Goal: Information Seeking & Learning: Learn about a topic

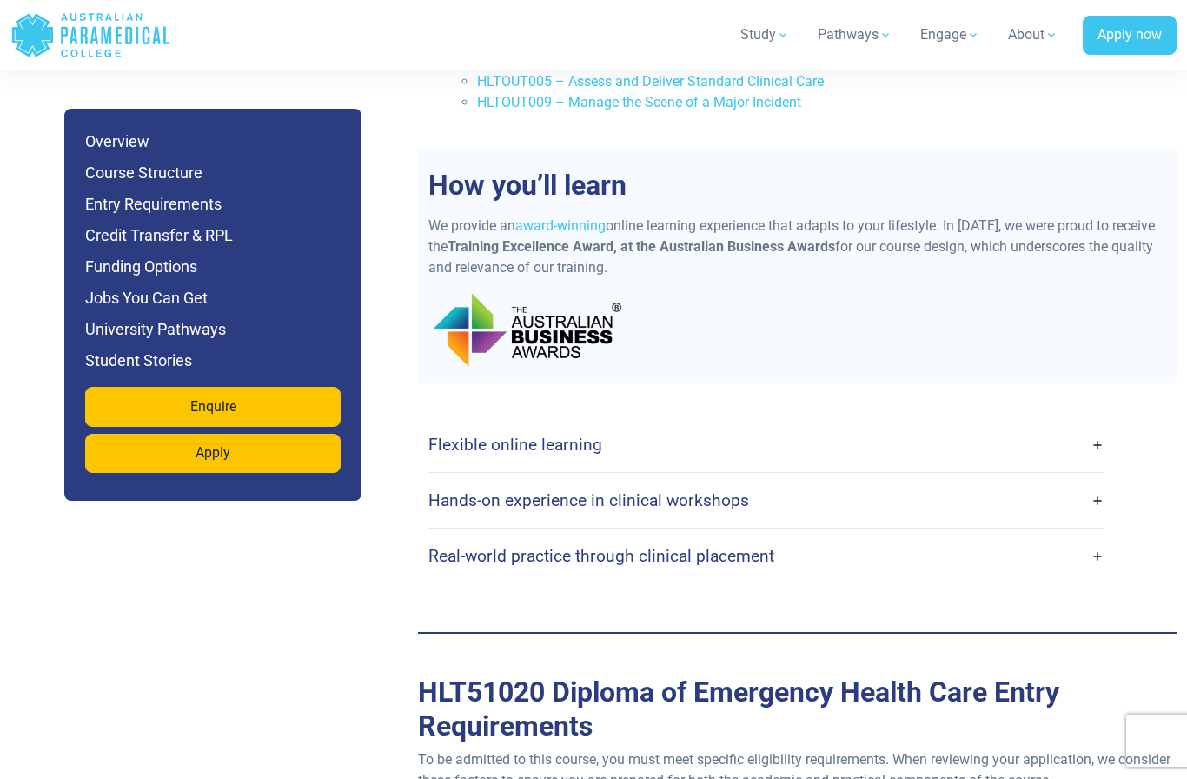
scroll to position [4209, 0]
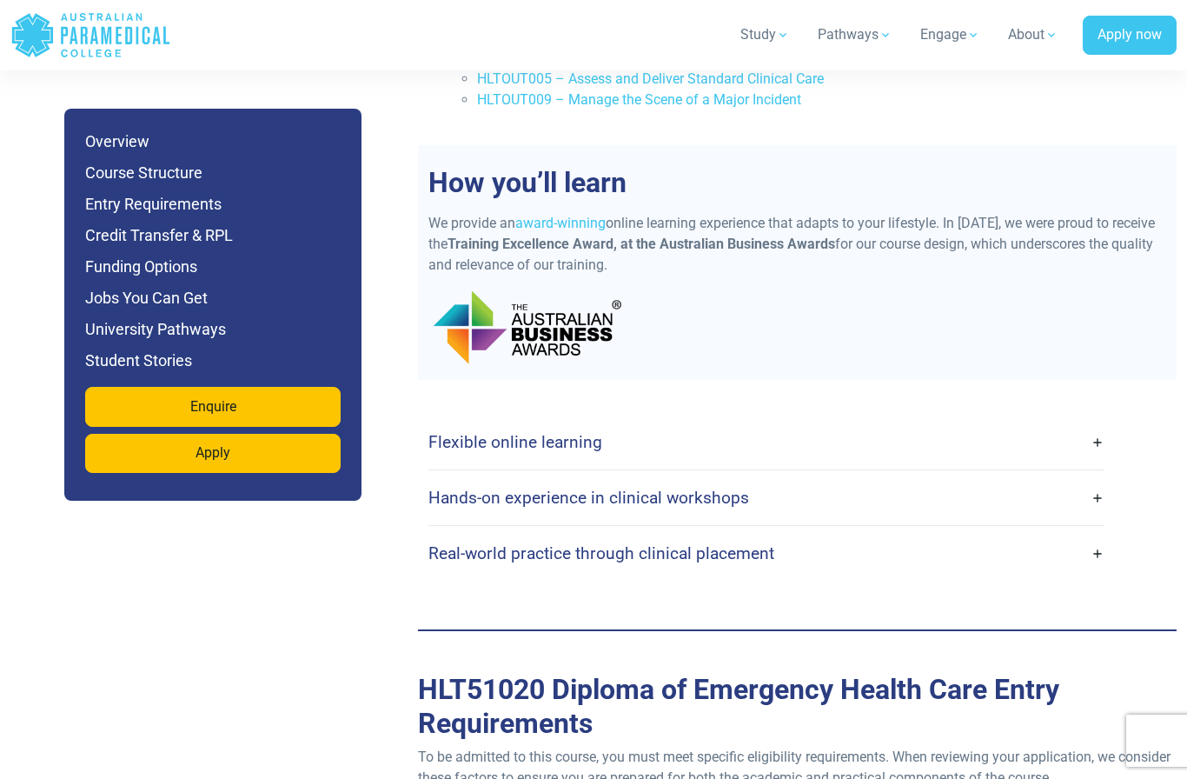
click at [1097, 421] on link "Flexible online learning" at bounding box center [766, 441] width 677 height 41
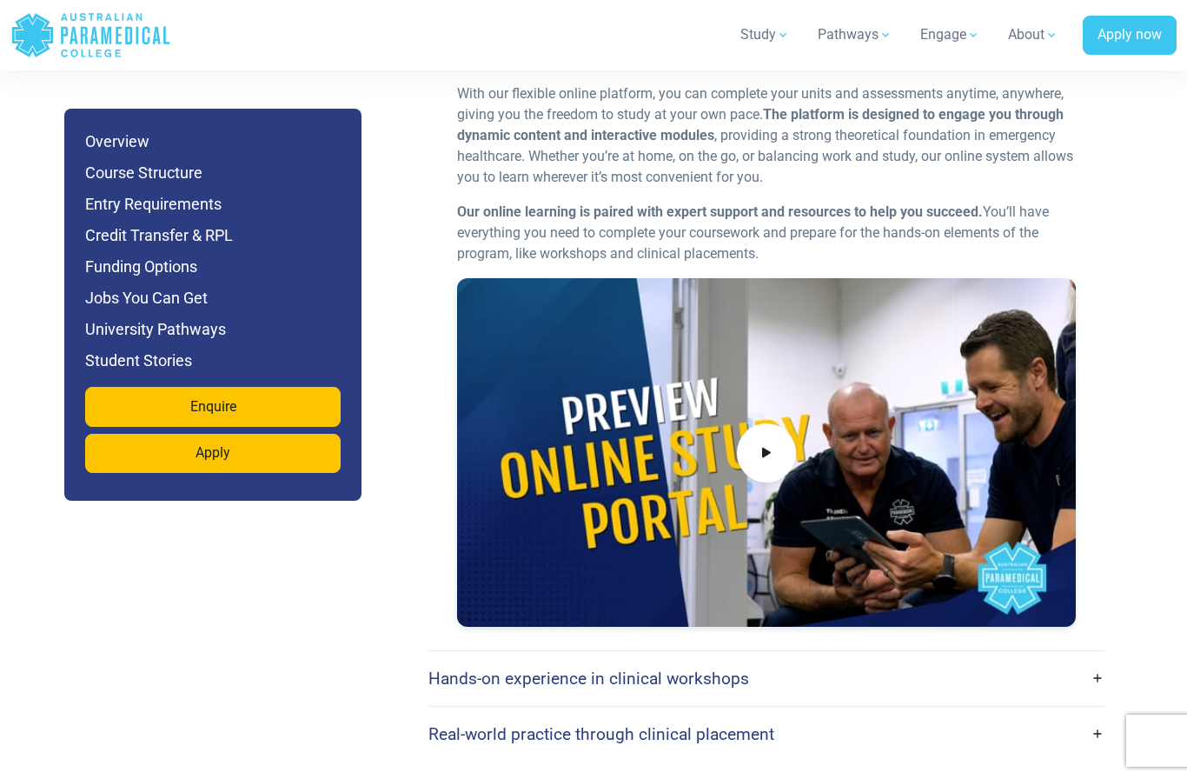
scroll to position [4596, 0]
click at [994, 657] on link "Hands-on experience in clinical workshops" at bounding box center [766, 677] width 677 height 41
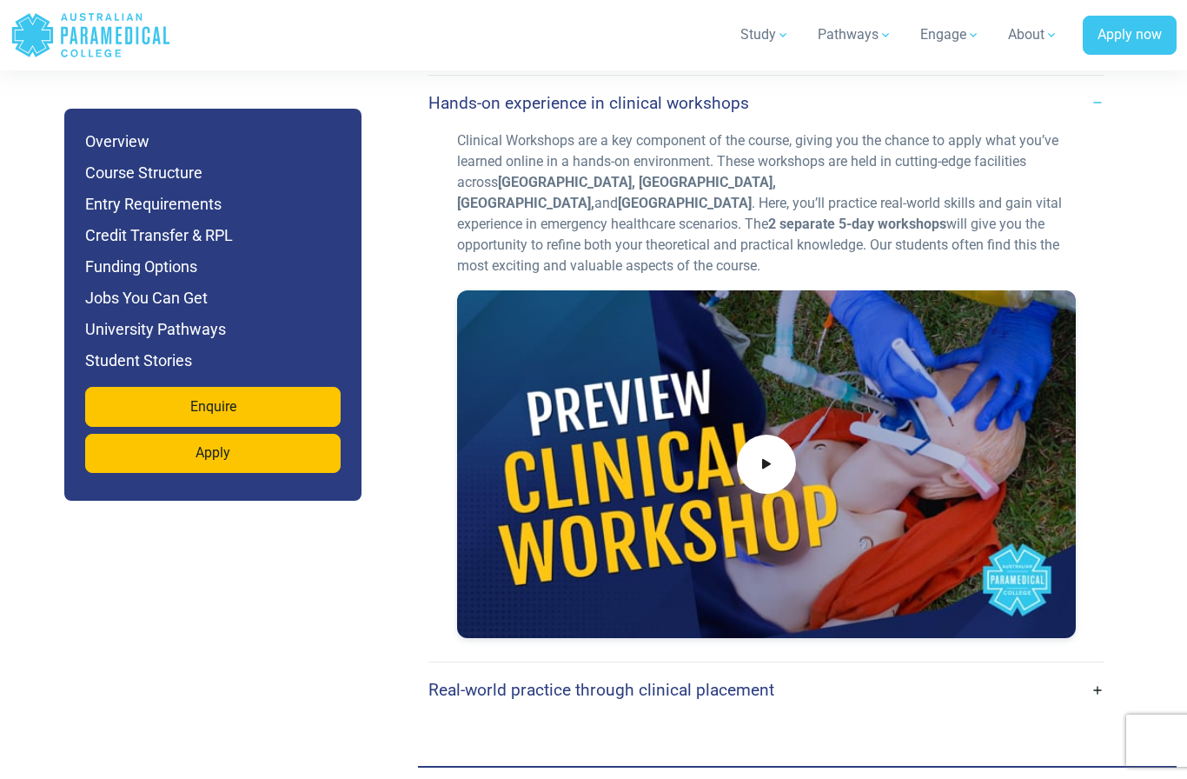
scroll to position [5174, 0]
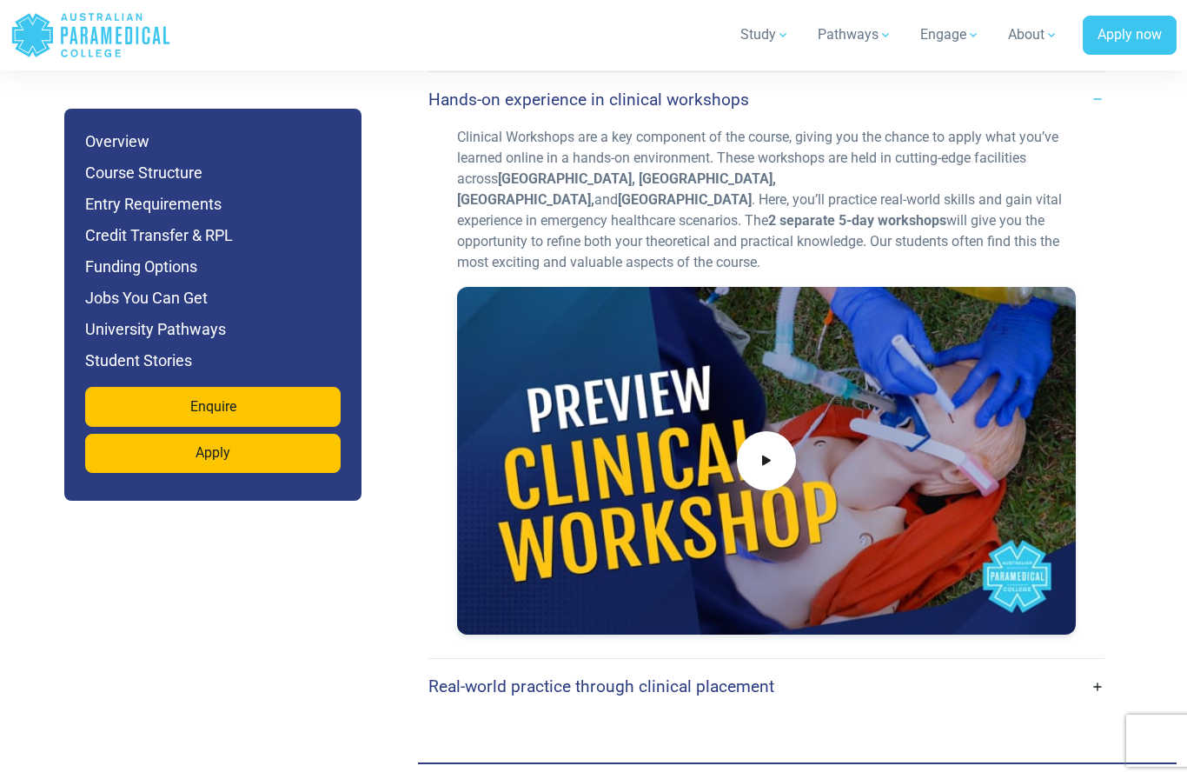
click at [437, 676] on h4 "Real-world practice through clinical placement" at bounding box center [601, 686] width 346 height 20
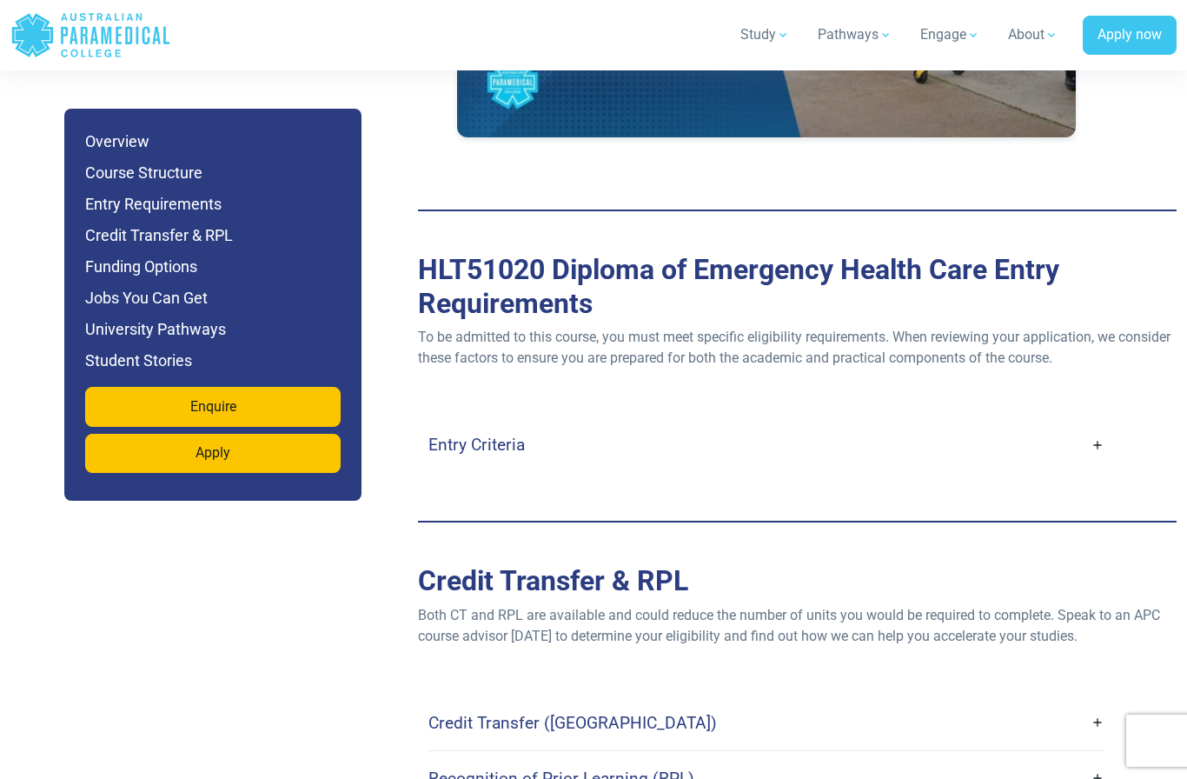
scroll to position [6411, 0]
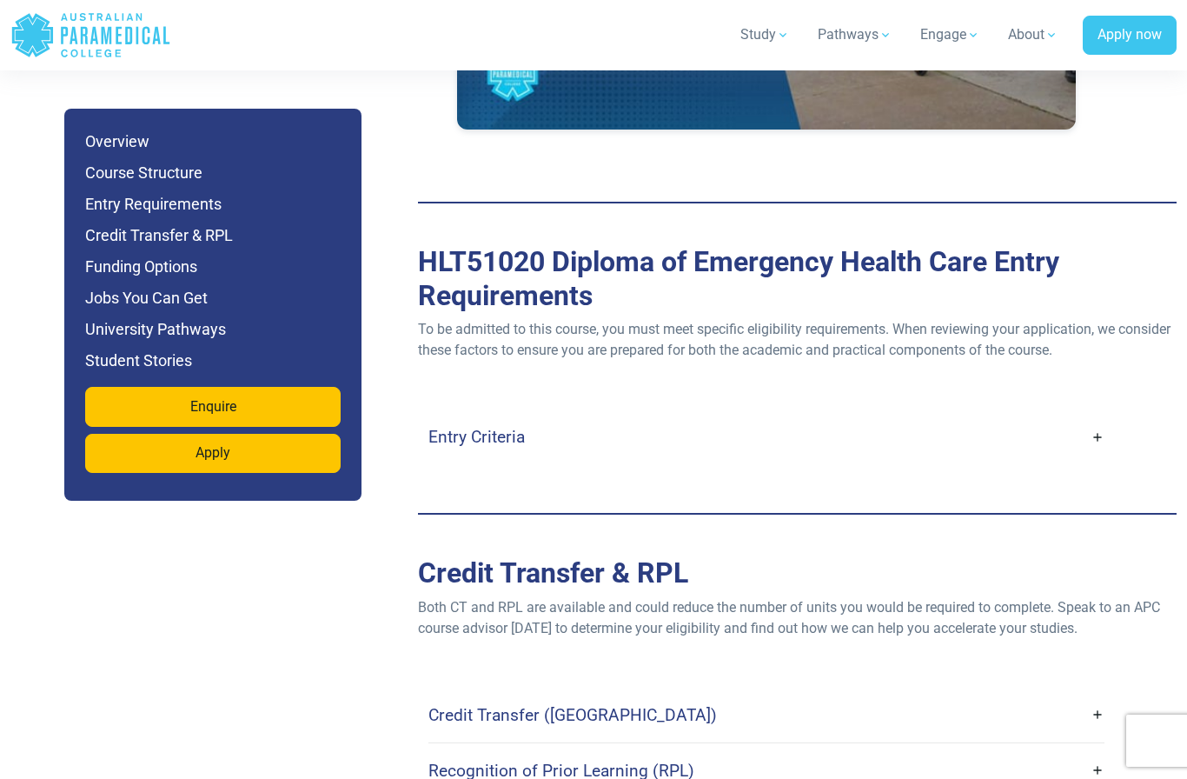
click at [1119, 409] on div "Entry Criteria Age : Applicants must be at least [DEMOGRAPHIC_DATA] (parental c…" at bounding box center [797, 436] width 738 height 55
click at [1091, 416] on link "Entry Criteria" at bounding box center [766, 436] width 677 height 41
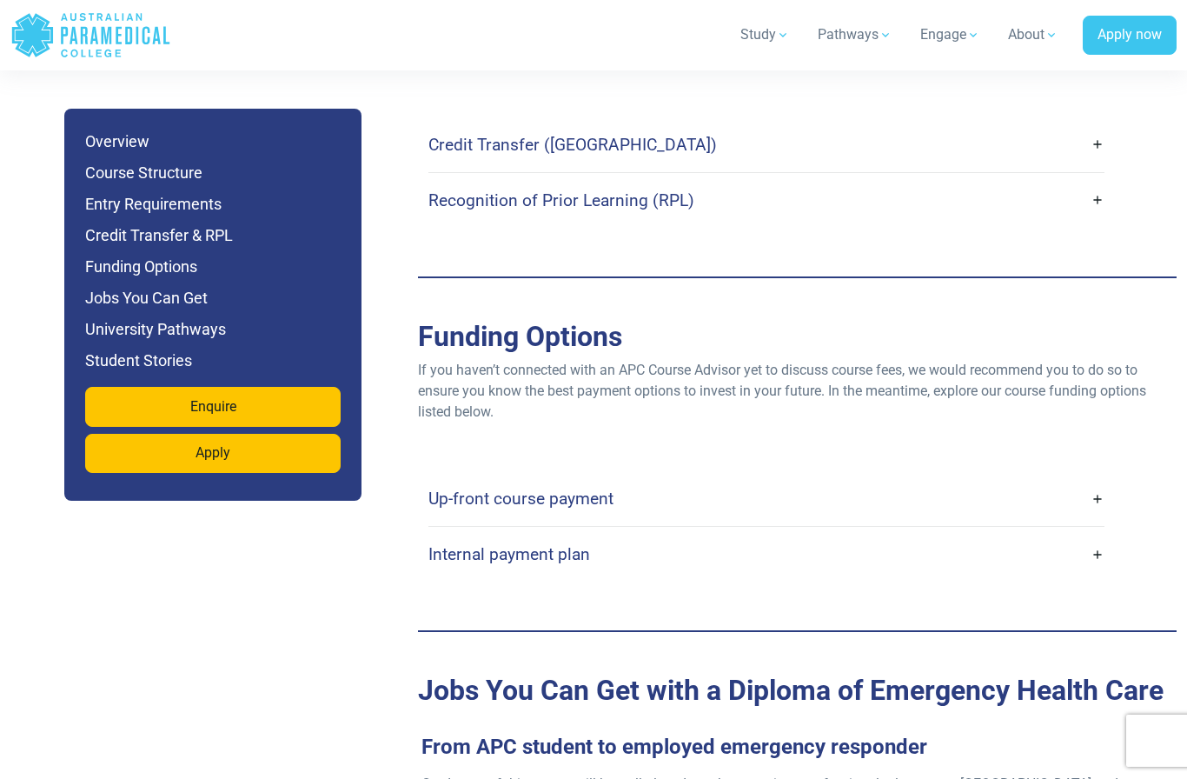
scroll to position [7644, 0]
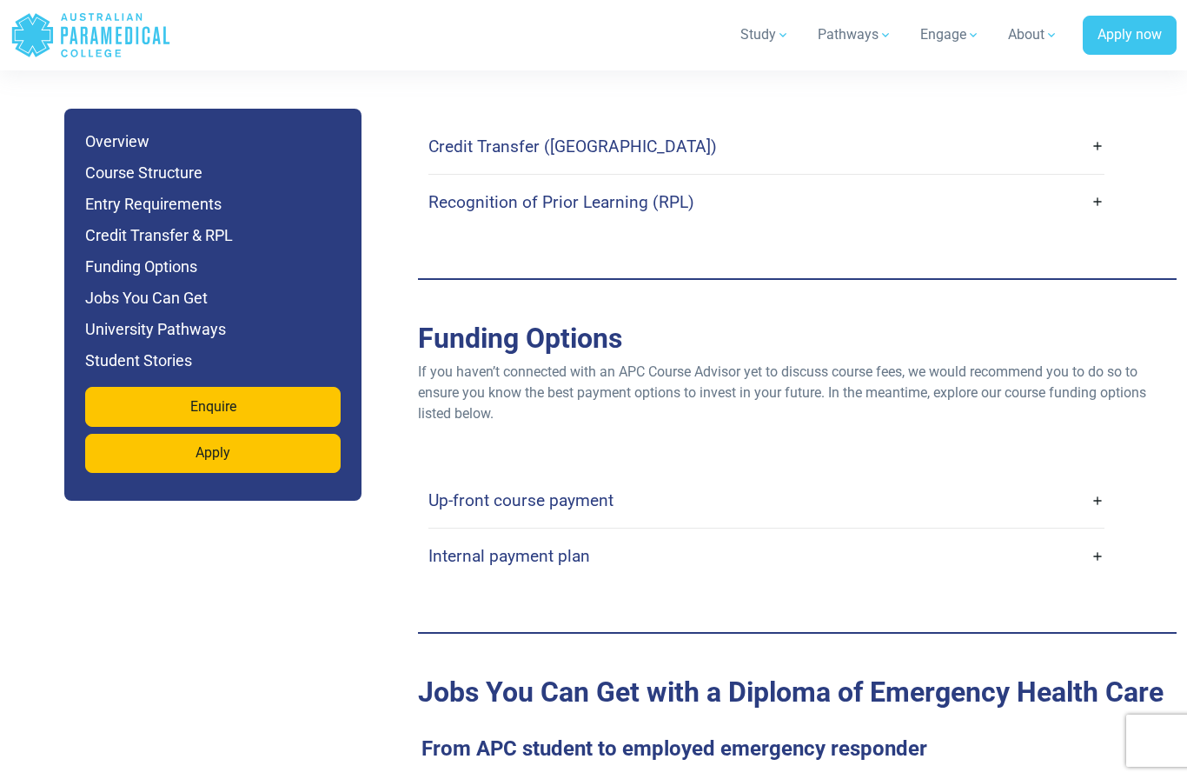
click at [1073, 480] on link "Up-front course payment" at bounding box center [766, 500] width 677 height 41
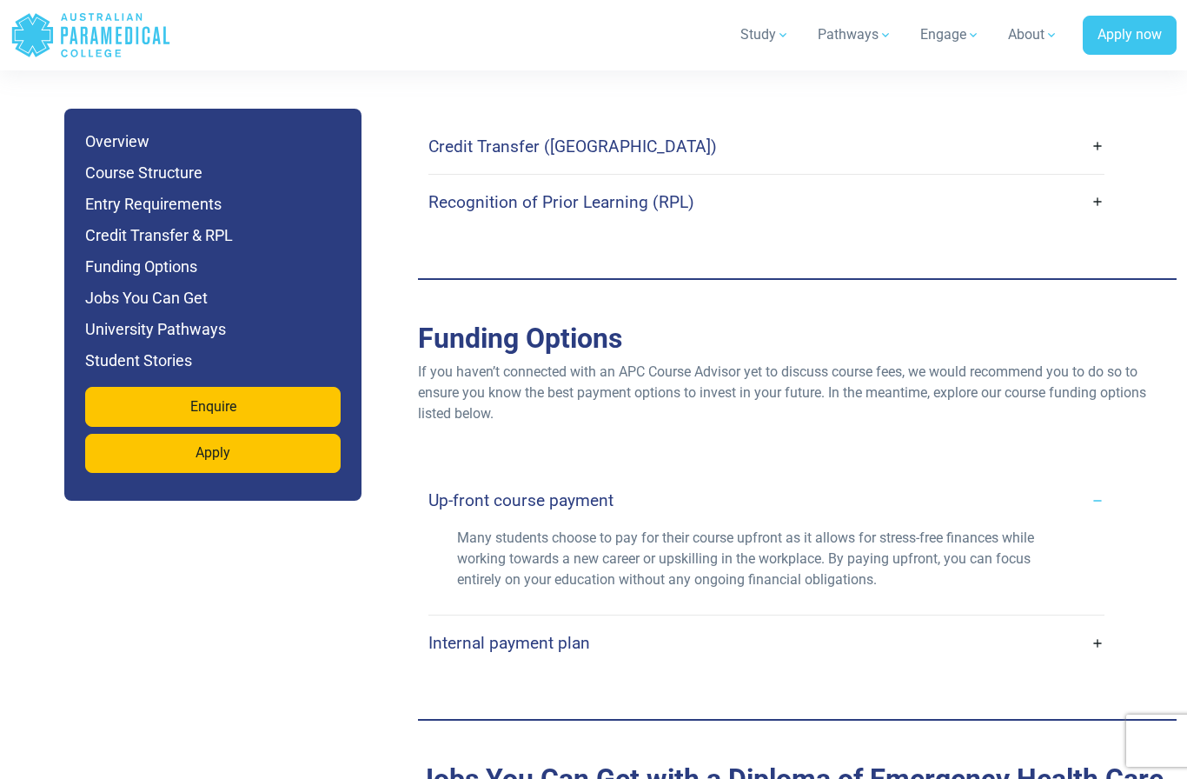
click at [1120, 473] on div "Up-front course payment Many students choose to pay for their course upfront as…" at bounding box center [797, 571] width 738 height 197
click at [1091, 480] on link "Up-front course payment" at bounding box center [766, 500] width 677 height 41
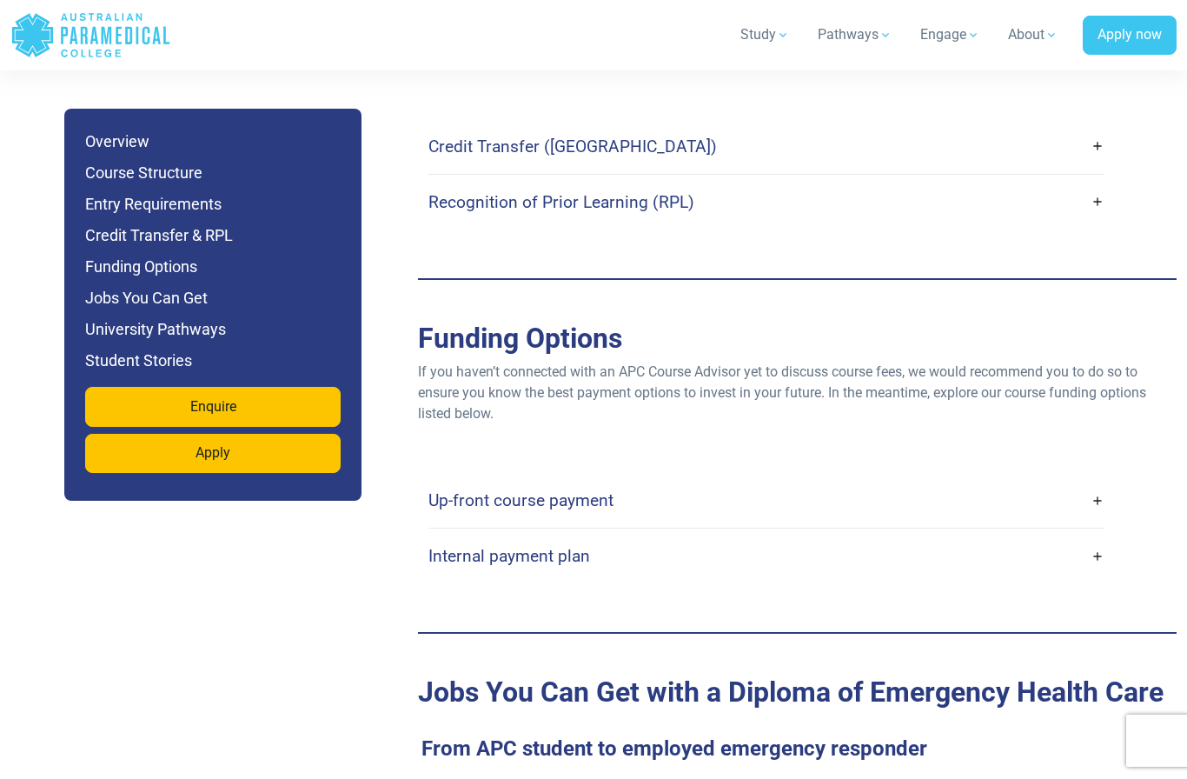
click at [1077, 535] on link "Internal payment plan" at bounding box center [766, 555] width 677 height 41
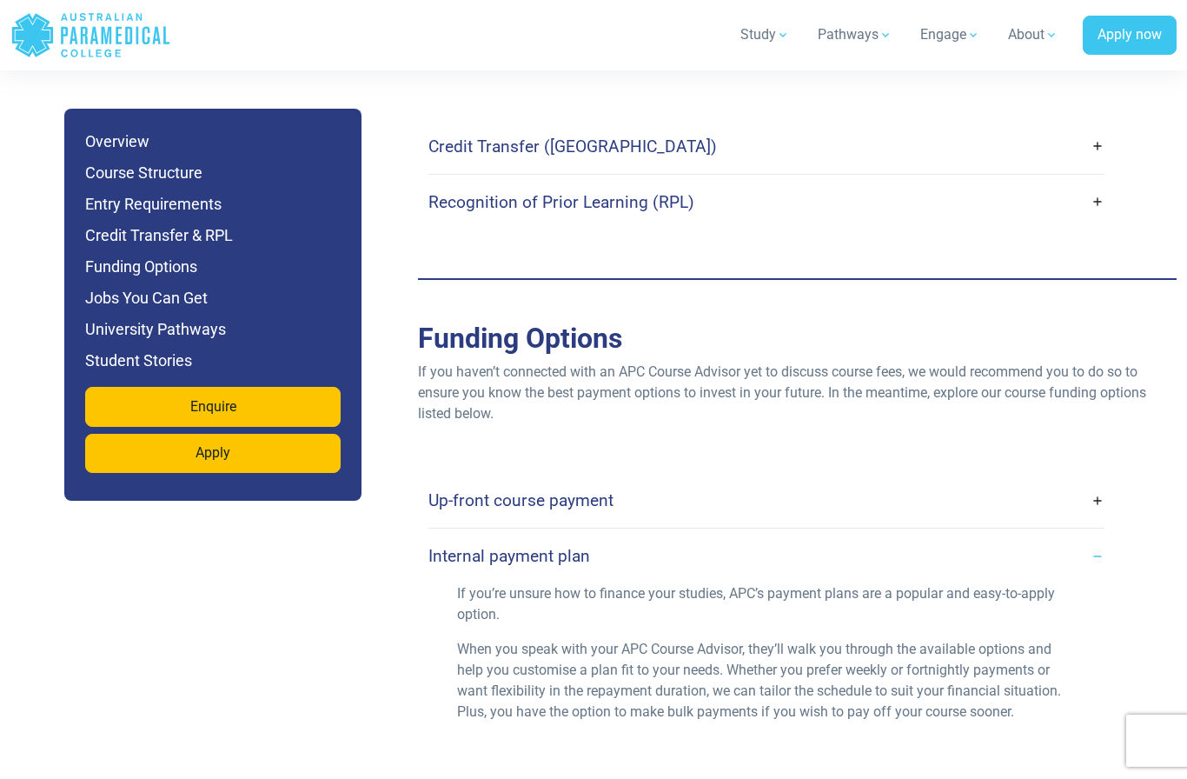
click at [1094, 535] on link "Internal payment plan" at bounding box center [766, 555] width 677 height 41
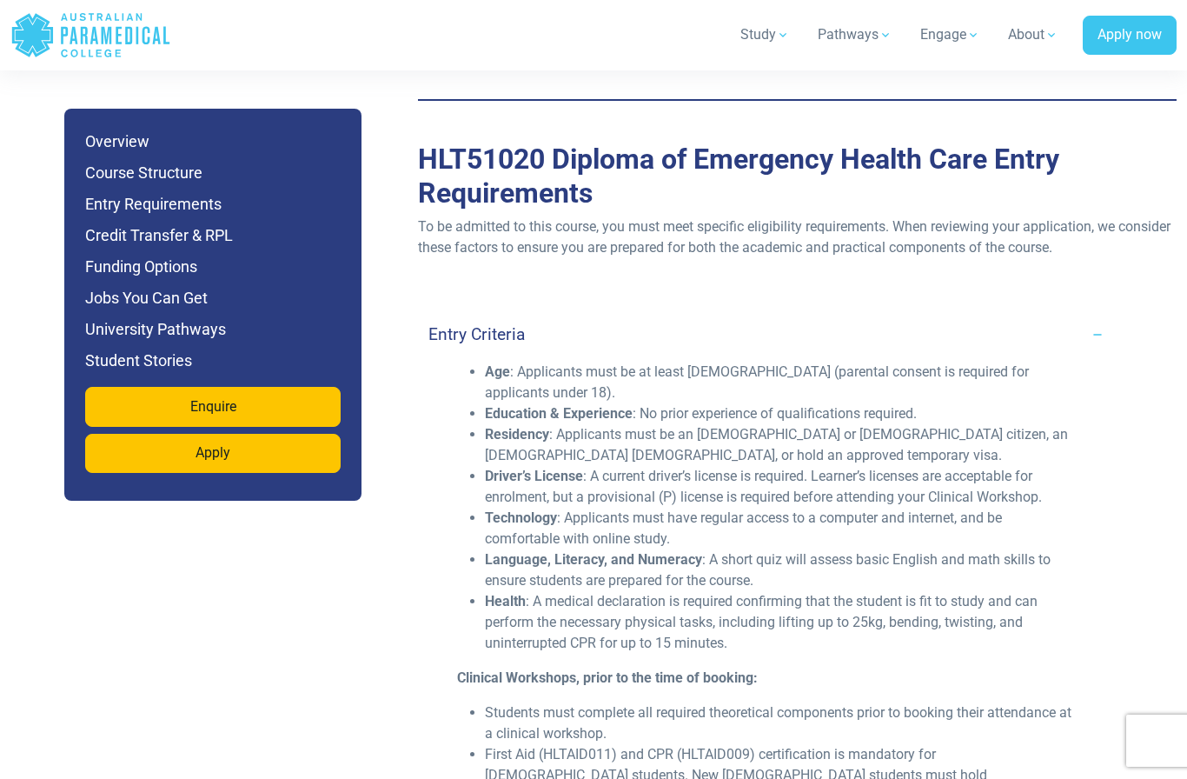
scroll to position [6517, 0]
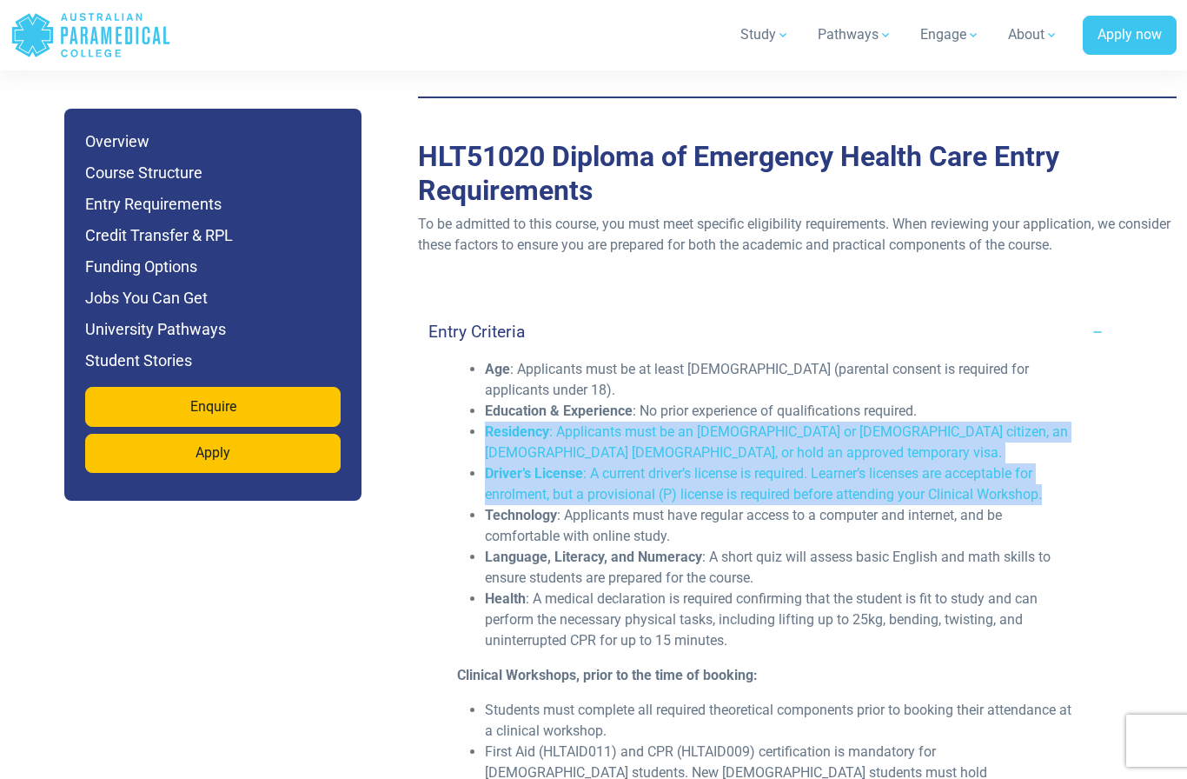
copy ul "Residency : Applicants must be an [DEMOGRAPHIC_DATA] or [DEMOGRAPHIC_DATA] citi…"
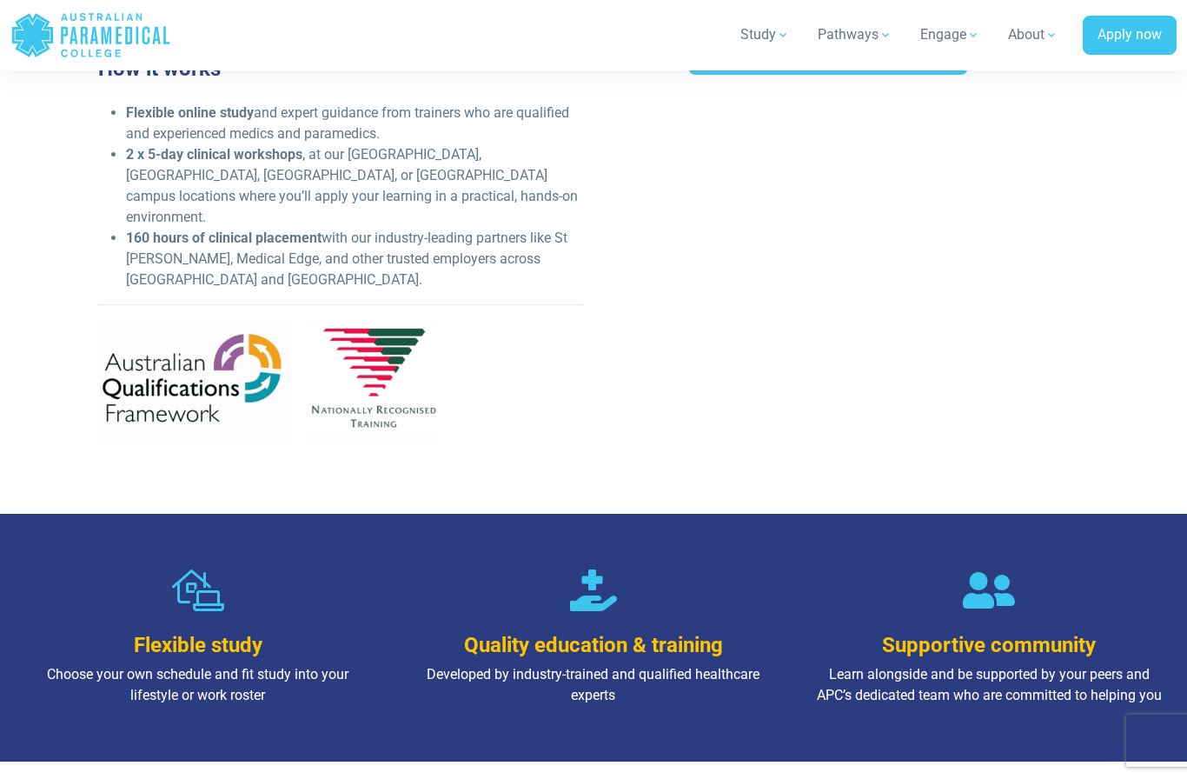
scroll to position [799, 0]
